Goal: Task Accomplishment & Management: Complete application form

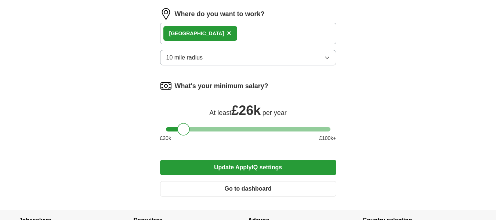
scroll to position [460, 0]
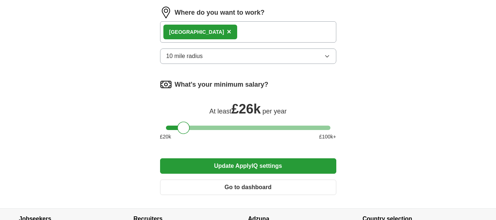
click at [250, 164] on button "Update ApplyIQ settings" at bounding box center [248, 165] width 176 height 15
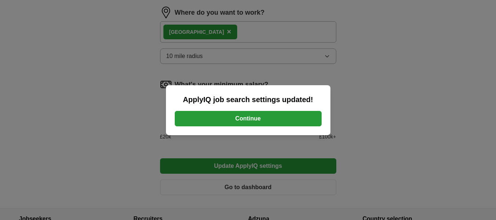
click at [250, 120] on button "Continue" at bounding box center [248, 118] width 147 height 15
